Goal: Task Accomplishment & Management: Use online tool/utility

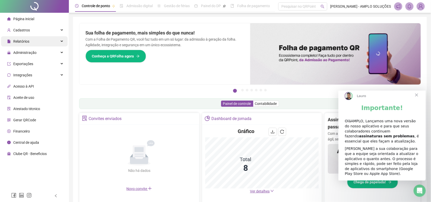
drag, startPoint x: 27, startPoint y: 41, endPoint x: 31, endPoint y: 42, distance: 3.9
click at [27, 41] on span "Relatórios" at bounding box center [21, 41] width 16 height 4
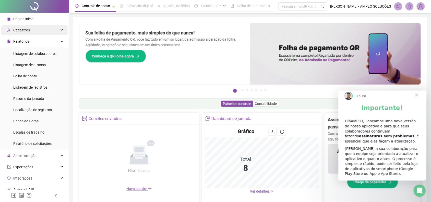
click at [32, 30] on div "Cadastros" at bounding box center [34, 30] width 67 height 10
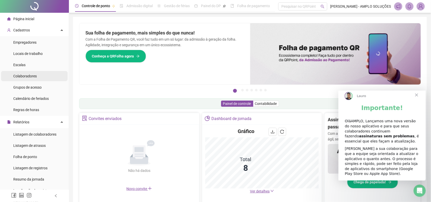
click at [28, 75] on span "Colaboradores" at bounding box center [24, 76] width 23 height 4
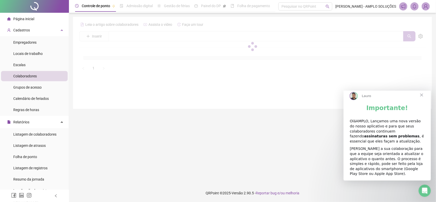
click at [418, 101] on span "Fechar" at bounding box center [421, 95] width 18 height 18
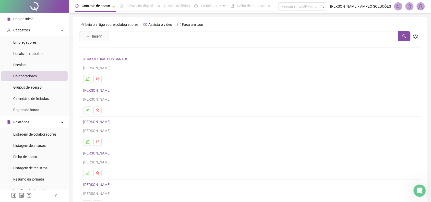
click at [21, 17] on span "Página inicial" at bounding box center [23, 19] width 21 height 4
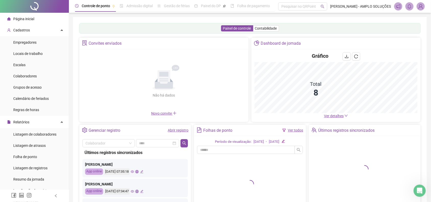
click at [32, 22] on div "Página inicial" at bounding box center [20, 19] width 27 height 10
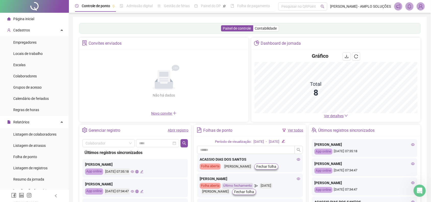
click at [175, 19] on div "Painel de controle Contabilidade Convites enviados Não há dados Não há dados No…" at bounding box center [250, 120] width 354 height 207
click at [36, 117] on div "Relatórios" at bounding box center [34, 122] width 67 height 10
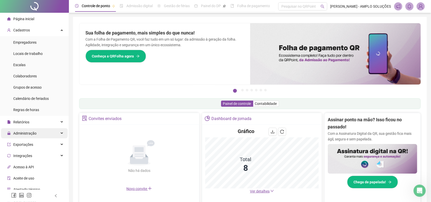
click at [31, 134] on span "Administração" at bounding box center [24, 133] width 23 height 4
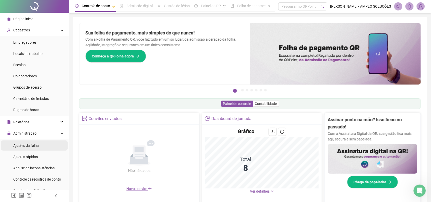
click at [31, 143] on span "Ajustes da folha" at bounding box center [26, 145] width 26 height 4
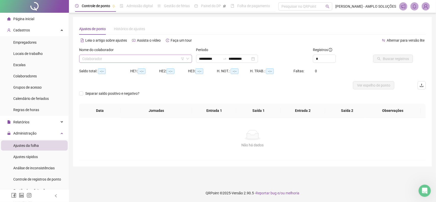
type input "**********"
click at [123, 59] on input "search" at bounding box center [133, 59] width 102 height 8
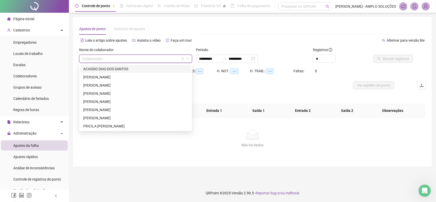
click at [118, 68] on div "ACASSIO DIAS DOS SANTOS" at bounding box center [135, 69] width 105 height 6
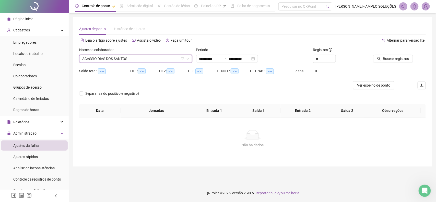
click at [15, 20] on span "Página inicial" at bounding box center [23, 19] width 21 height 4
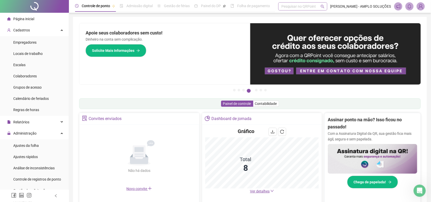
click at [297, 6] on div "Pesquisar no QRPoint" at bounding box center [302, 6] width 49 height 8
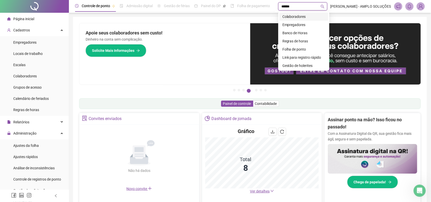
type input "*******"
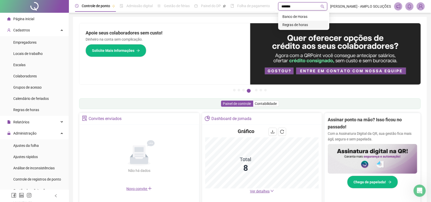
click at [301, 23] on div "Regras de horas" at bounding box center [303, 25] width 43 height 6
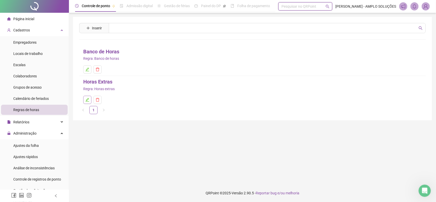
click at [86, 100] on icon "edit" at bounding box center [88, 100] width 4 height 4
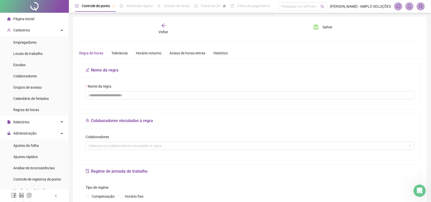
type input "**********"
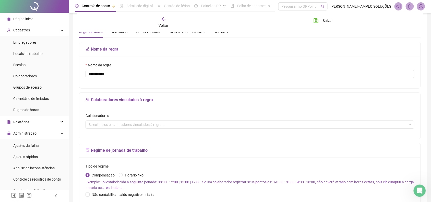
scroll to position [64, 0]
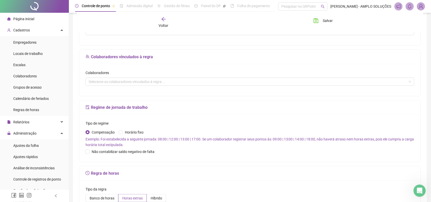
click at [151, 78] on div "Colaboradores" at bounding box center [250, 74] width 329 height 8
click at [149, 81] on div "Selecione os colaboradores vinculados à regra..." at bounding box center [250, 82] width 329 height 8
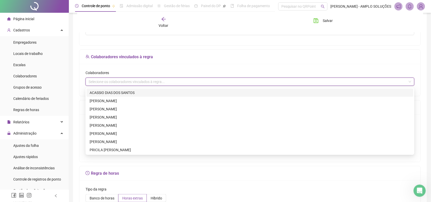
click at [149, 81] on div "Selecione os colaboradores vinculados à regra..." at bounding box center [250, 82] width 329 height 8
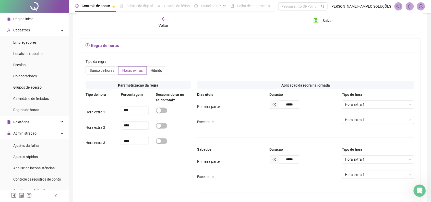
scroll to position [223, 0]
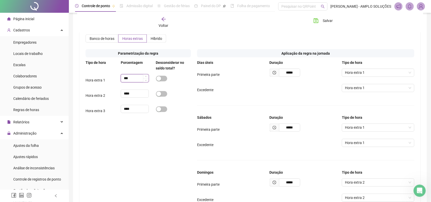
click at [139, 79] on input "***" at bounding box center [135, 79] width 28 height 8
type input "***"
click at [152, 133] on div "Parametrização da regra Tipo de hora Porcentagem Desconsiderar no saldo total? …" at bounding box center [138, 154] width 112 height 214
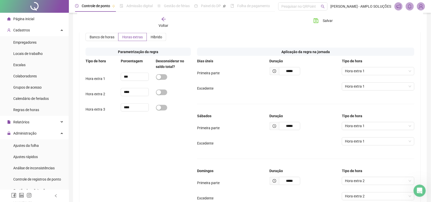
scroll to position [223, 0]
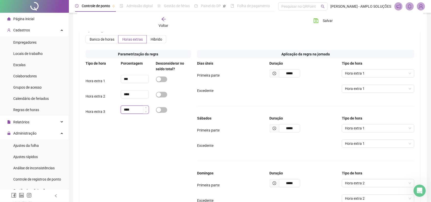
click at [129, 110] on input "****" at bounding box center [135, 110] width 28 height 8
click at [132, 124] on div "Parametrização da regra Tipo de hora Porcentagem Desconsiderar no saldo total? …" at bounding box center [138, 154] width 112 height 214
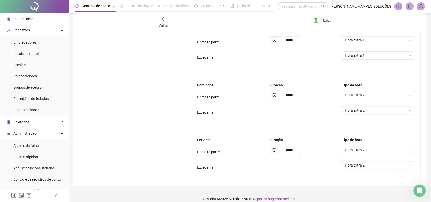
scroll to position [318, 0]
